Goal: Task Accomplishment & Management: Use online tool/utility

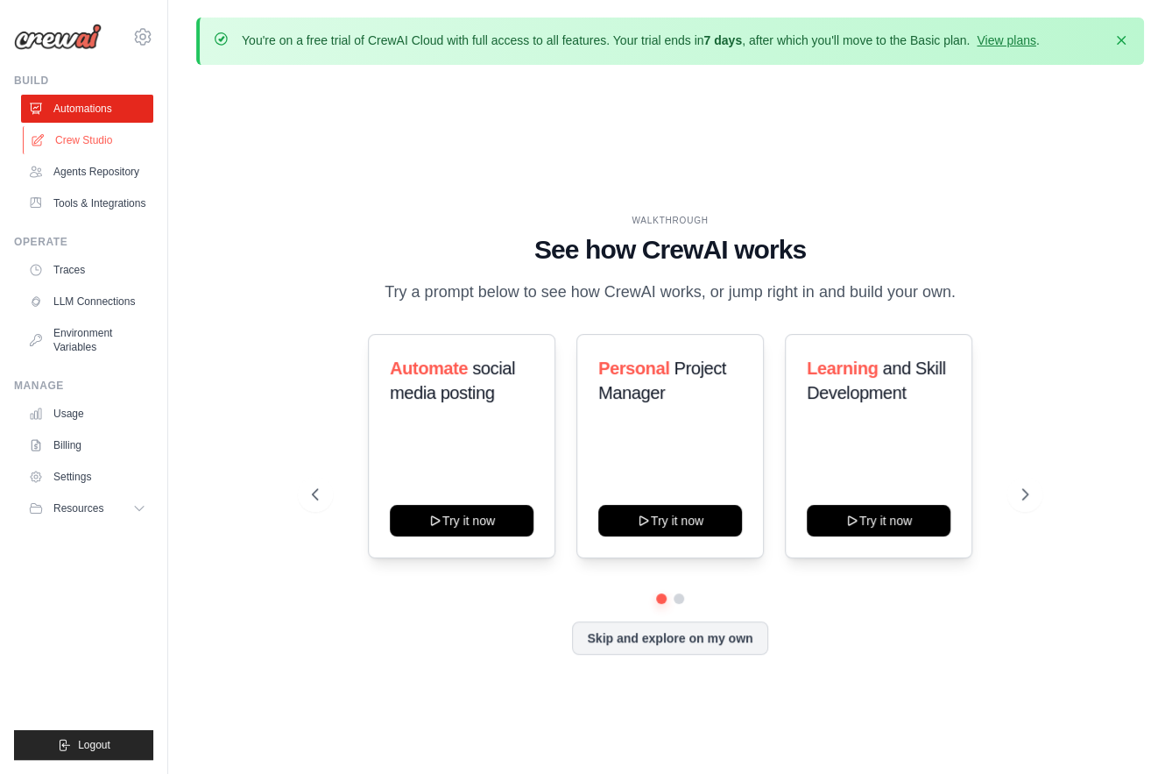
click at [83, 137] on link "Crew Studio" at bounding box center [89, 140] width 132 height 28
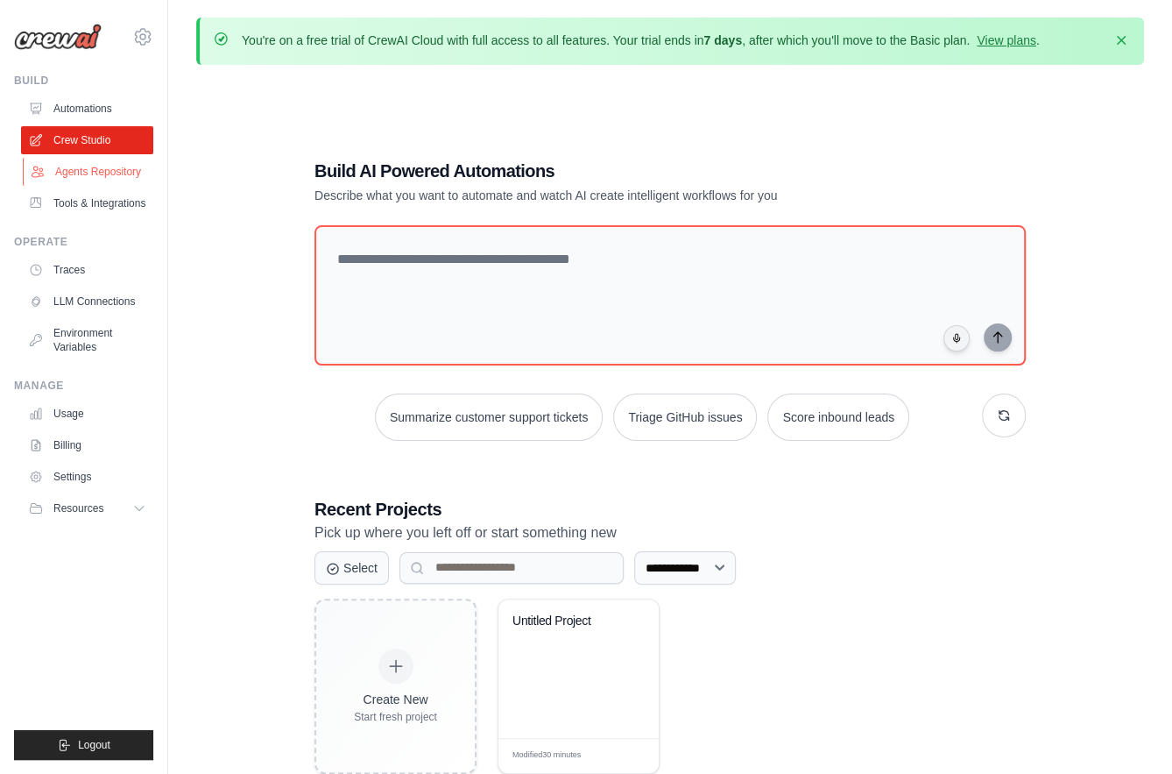
click at [96, 165] on link "Agents Repository" at bounding box center [89, 172] width 132 height 28
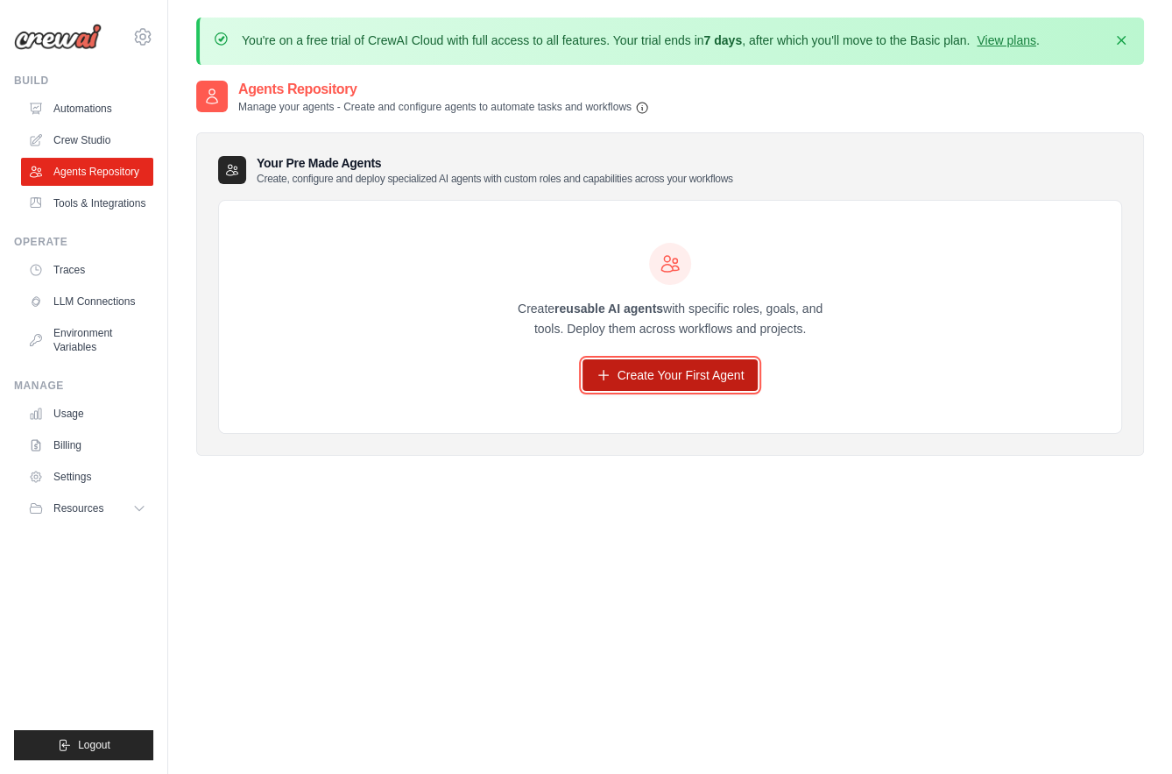
click at [747, 383] on link "Create Your First Agent" at bounding box center [671, 375] width 176 height 32
